Goal: Browse casually

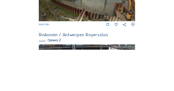
scroll to position [128, 0]
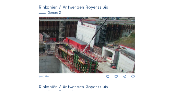
drag, startPoint x: 130, startPoint y: 35, endPoint x: 105, endPoint y: 54, distance: 32.2
click at [105, 54] on img at bounding box center [87, 45] width 96 height 56
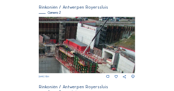
drag, startPoint x: 127, startPoint y: 33, endPoint x: 85, endPoint y: 60, distance: 49.2
click at [83, 61] on img at bounding box center [87, 45] width 96 height 56
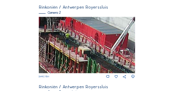
drag, startPoint x: 101, startPoint y: 31, endPoint x: 95, endPoint y: 57, distance: 26.9
click at [98, 58] on img at bounding box center [87, 45] width 96 height 56
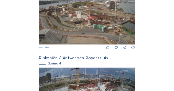
scroll to position [348, 0]
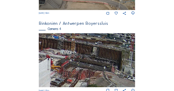
drag, startPoint x: 78, startPoint y: 46, endPoint x: 81, endPoint y: 63, distance: 16.9
click at [81, 63] on img at bounding box center [87, 60] width 96 height 54
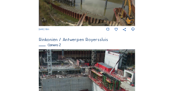
scroll to position [94, 0]
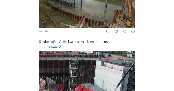
drag, startPoint x: 111, startPoint y: 58, endPoint x: 108, endPoint y: 85, distance: 26.7
click at [108, 85] on img at bounding box center [87, 79] width 96 height 56
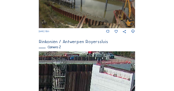
drag, startPoint x: 103, startPoint y: 61, endPoint x: 101, endPoint y: 75, distance: 14.2
click at [101, 75] on img at bounding box center [87, 79] width 96 height 56
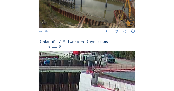
drag, startPoint x: 103, startPoint y: 67, endPoint x: 98, endPoint y: 93, distance: 25.9
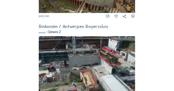
scroll to position [128, 0]
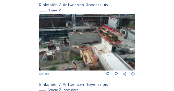
scroll to position [55, 0]
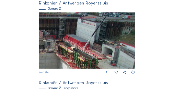
drag, startPoint x: 123, startPoint y: 30, endPoint x: 98, endPoint y: 56, distance: 36.0
click at [98, 56] on img at bounding box center [87, 40] width 96 height 56
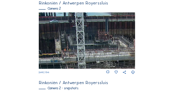
drag, startPoint x: 75, startPoint y: 16, endPoint x: 73, endPoint y: 59, distance: 43.7
click at [73, 59] on img at bounding box center [87, 40] width 96 height 56
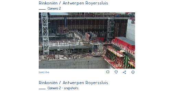
drag, startPoint x: 99, startPoint y: 23, endPoint x: 95, endPoint y: 69, distance: 47.0
click at [97, 70] on div "[DATE] 13:45" at bounding box center [87, 43] width 96 height 62
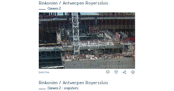
drag, startPoint x: 78, startPoint y: 44, endPoint x: 109, endPoint y: 60, distance: 34.6
click at [109, 60] on img at bounding box center [87, 40] width 96 height 56
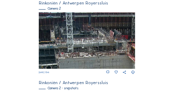
drag, startPoint x: 63, startPoint y: 50, endPoint x: 51, endPoint y: 50, distance: 12.0
click at [48, 50] on img at bounding box center [87, 40] width 96 height 56
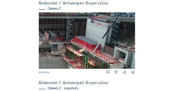
drag, startPoint x: 91, startPoint y: 48, endPoint x: 35, endPoint y: 49, distance: 56.4
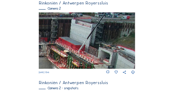
drag, startPoint x: 82, startPoint y: 44, endPoint x: 43, endPoint y: 46, distance: 39.3
click at [43, 46] on img at bounding box center [87, 40] width 96 height 56
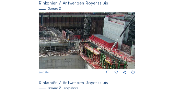
drag, startPoint x: 65, startPoint y: 47, endPoint x: 93, endPoint y: 22, distance: 36.8
click at [93, 22] on img at bounding box center [87, 40] width 96 height 56
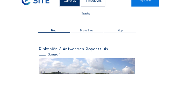
scroll to position [0, 0]
